Goal: Task Accomplishment & Management: Manage account settings

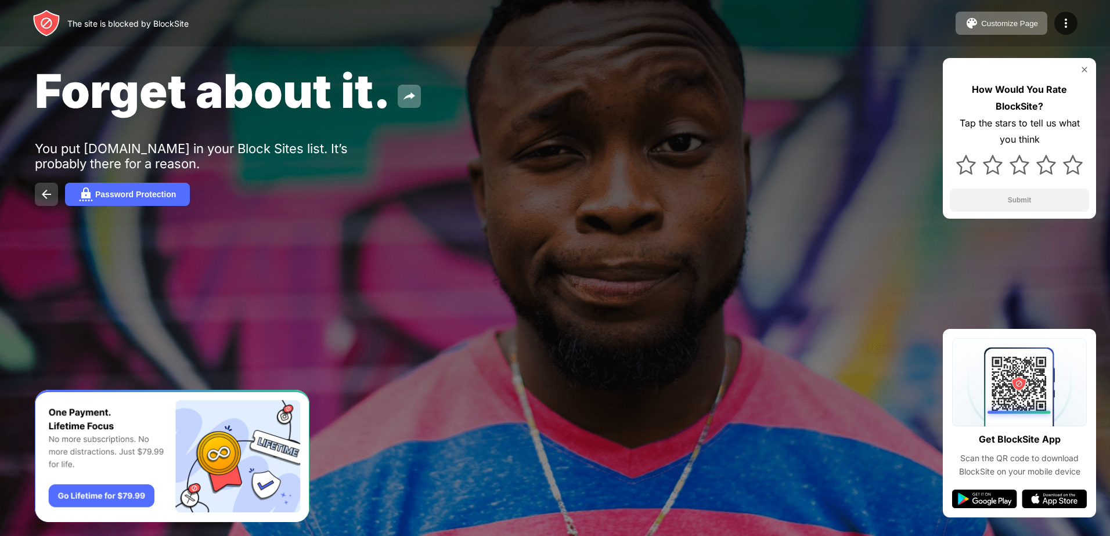
click at [49, 196] on img at bounding box center [46, 194] width 14 height 14
click at [122, 193] on div "Password Protection" at bounding box center [135, 194] width 81 height 9
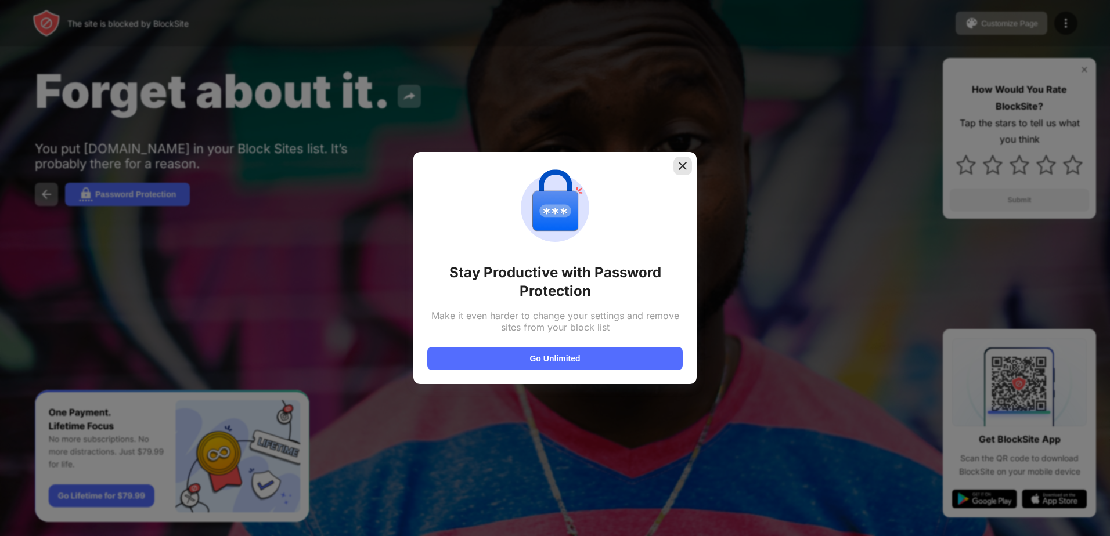
click at [684, 172] on div at bounding box center [682, 166] width 19 height 19
